Goal: Task Accomplishment & Management: Complete application form

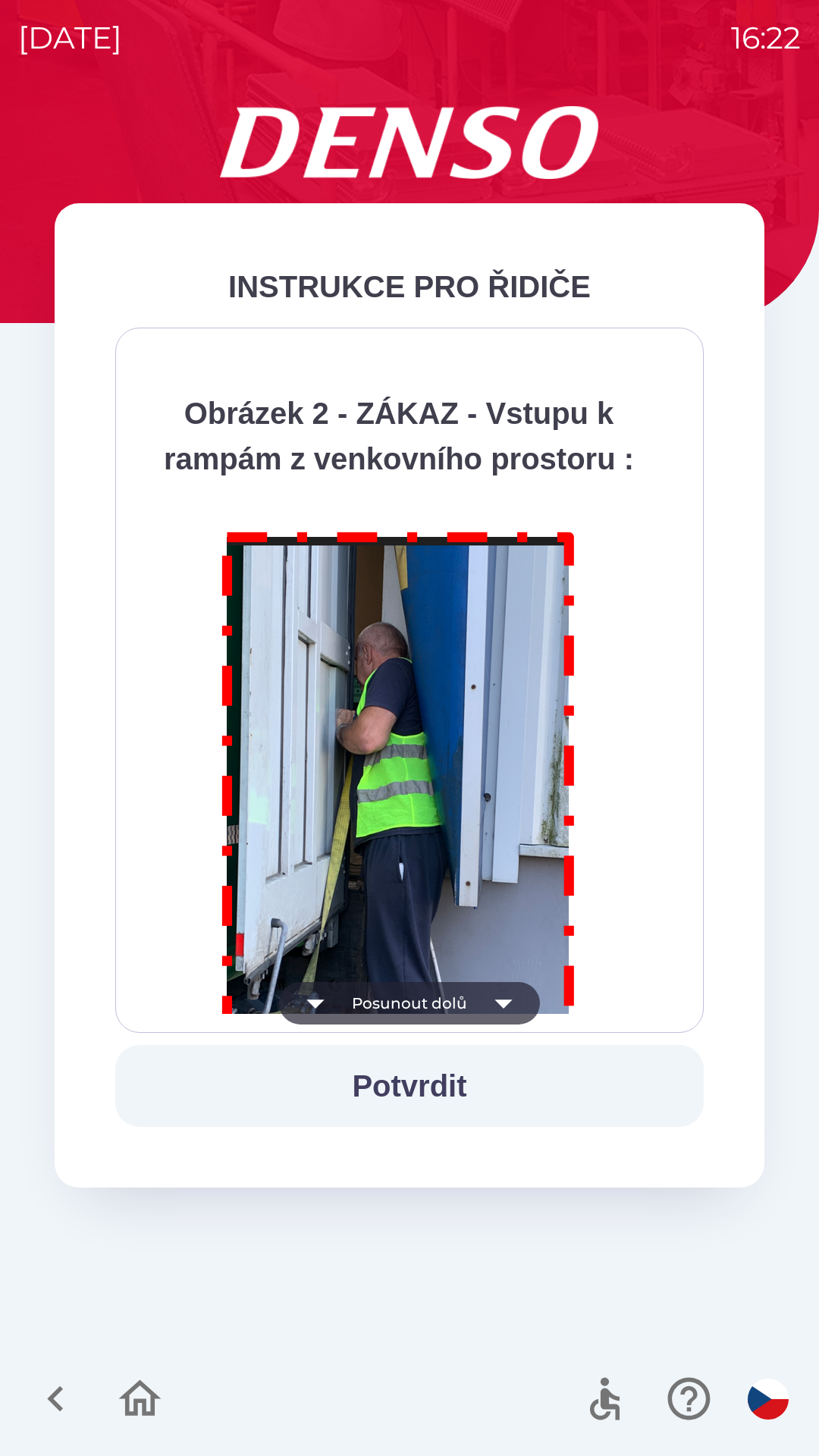
scroll to position [8523, 0]
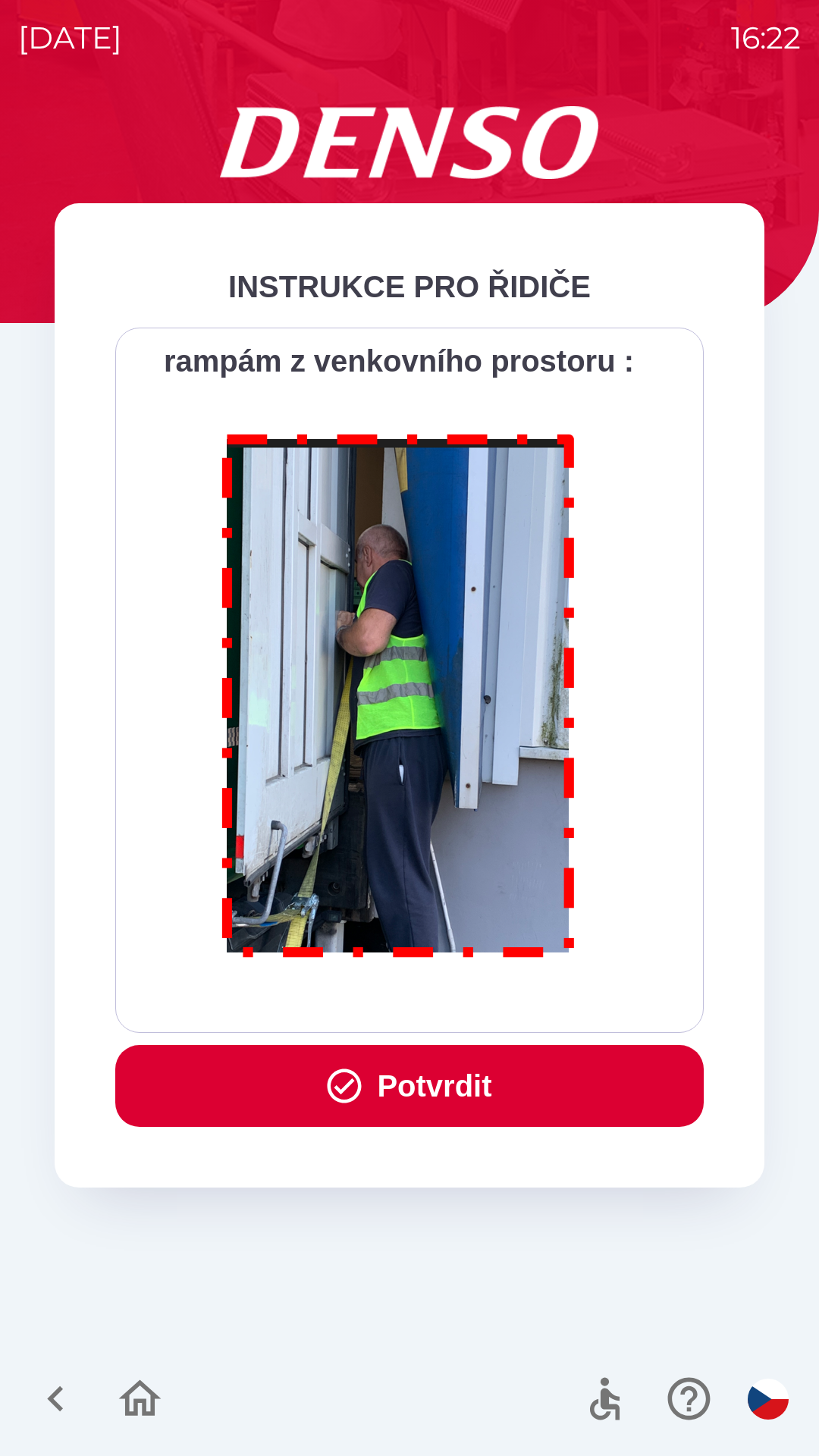
click at [428, 1081] on button "Potvrdit" at bounding box center [409, 1086] width 588 height 82
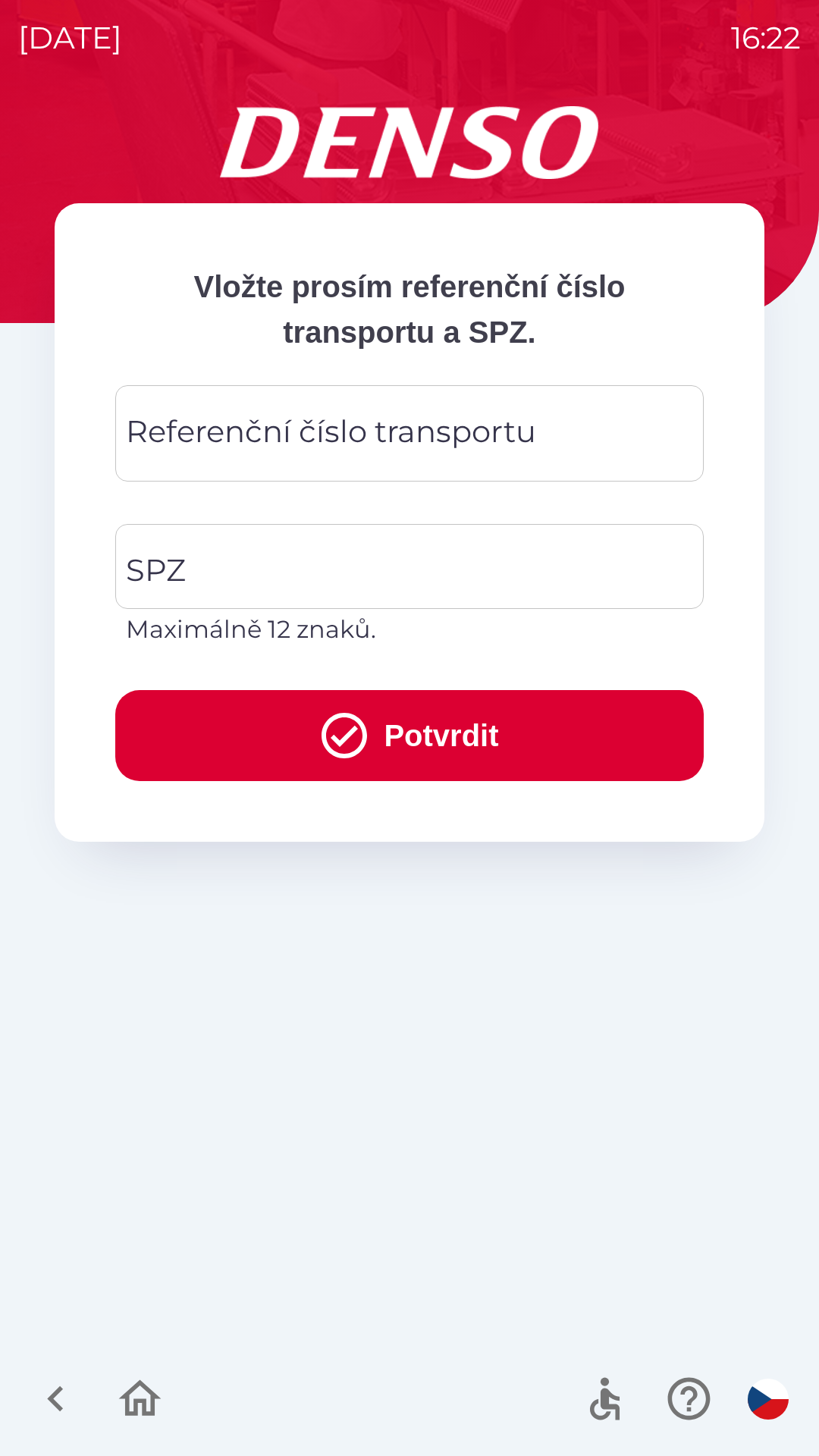
click at [371, 426] on div "Referenční číslo transportu Referenční číslo transportu" at bounding box center [409, 433] width 588 height 97
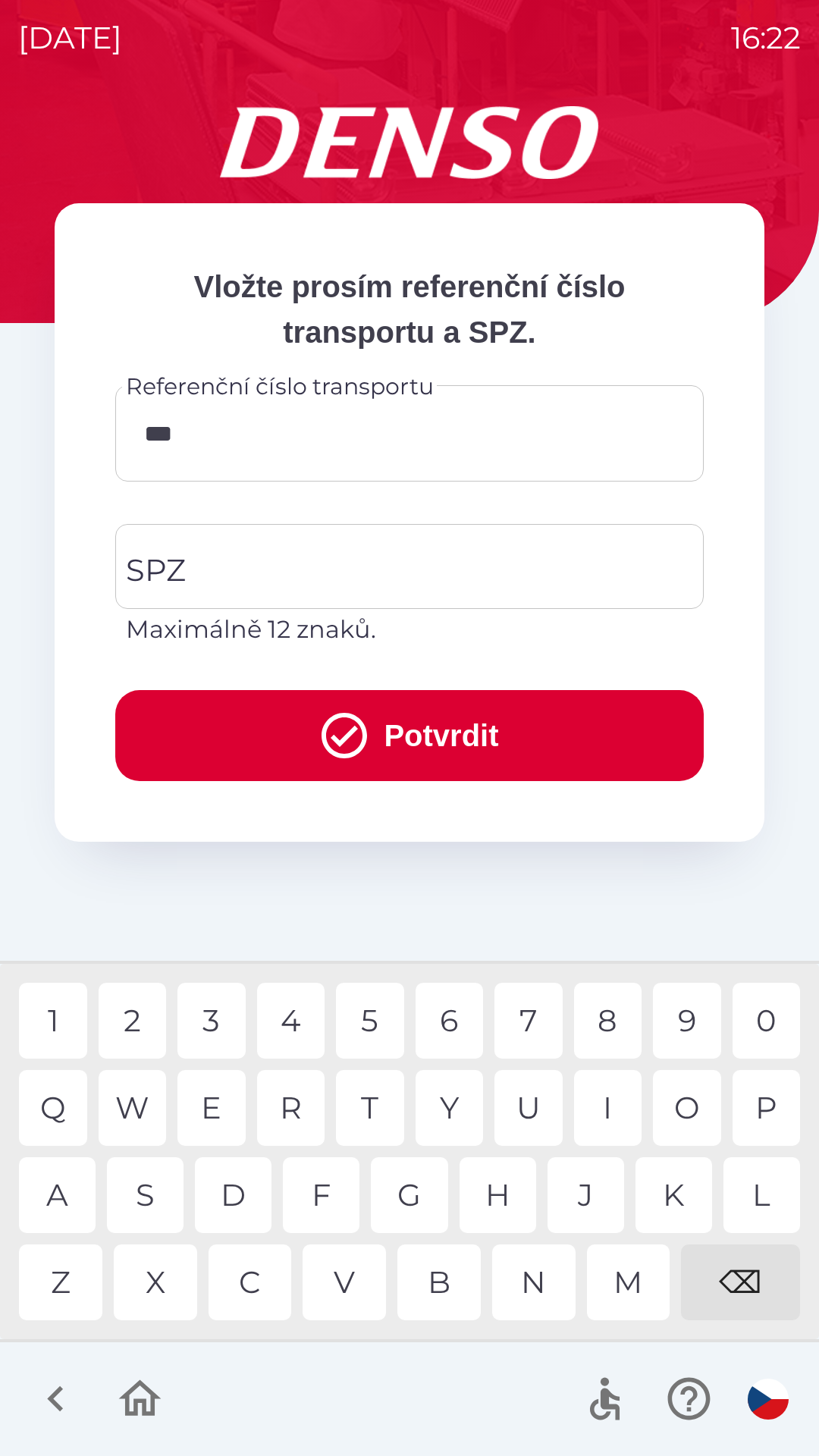
click at [351, 1273] on div "V" at bounding box center [343, 1282] width 83 height 76
type input "******"
click at [128, 1015] on div "2" at bounding box center [132, 1020] width 68 height 76
click at [259, 561] on input "SPZ" at bounding box center [398, 566] width 552 height 72
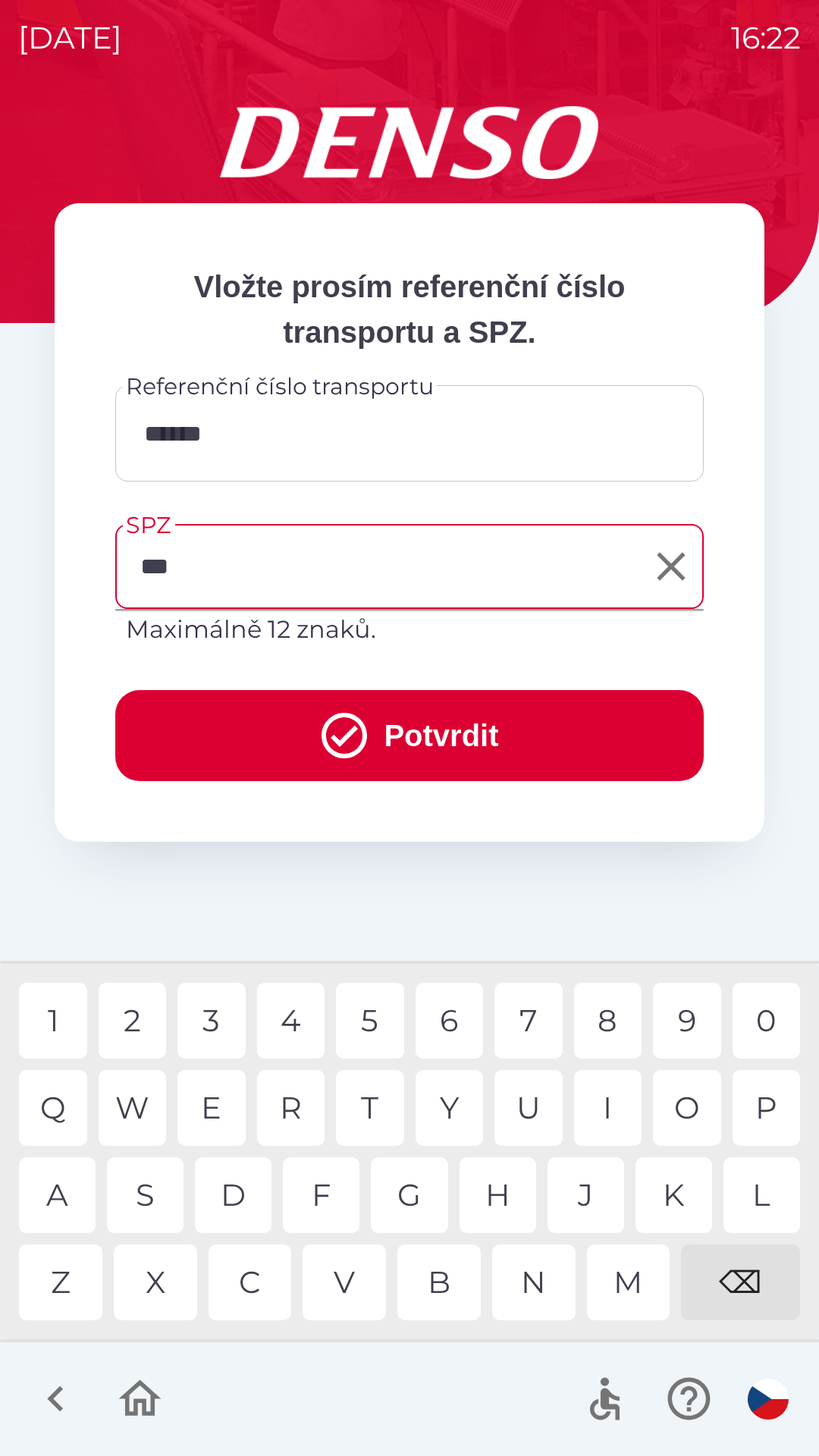
click at [756, 1190] on div "L" at bounding box center [762, 1195] width 77 height 76
click at [371, 1011] on div "5" at bounding box center [369, 1020] width 68 height 76
type input "*******"
click at [383, 722] on button "Potvrdit" at bounding box center [409, 735] width 588 height 91
